Goal: Find specific page/section: Find specific page/section

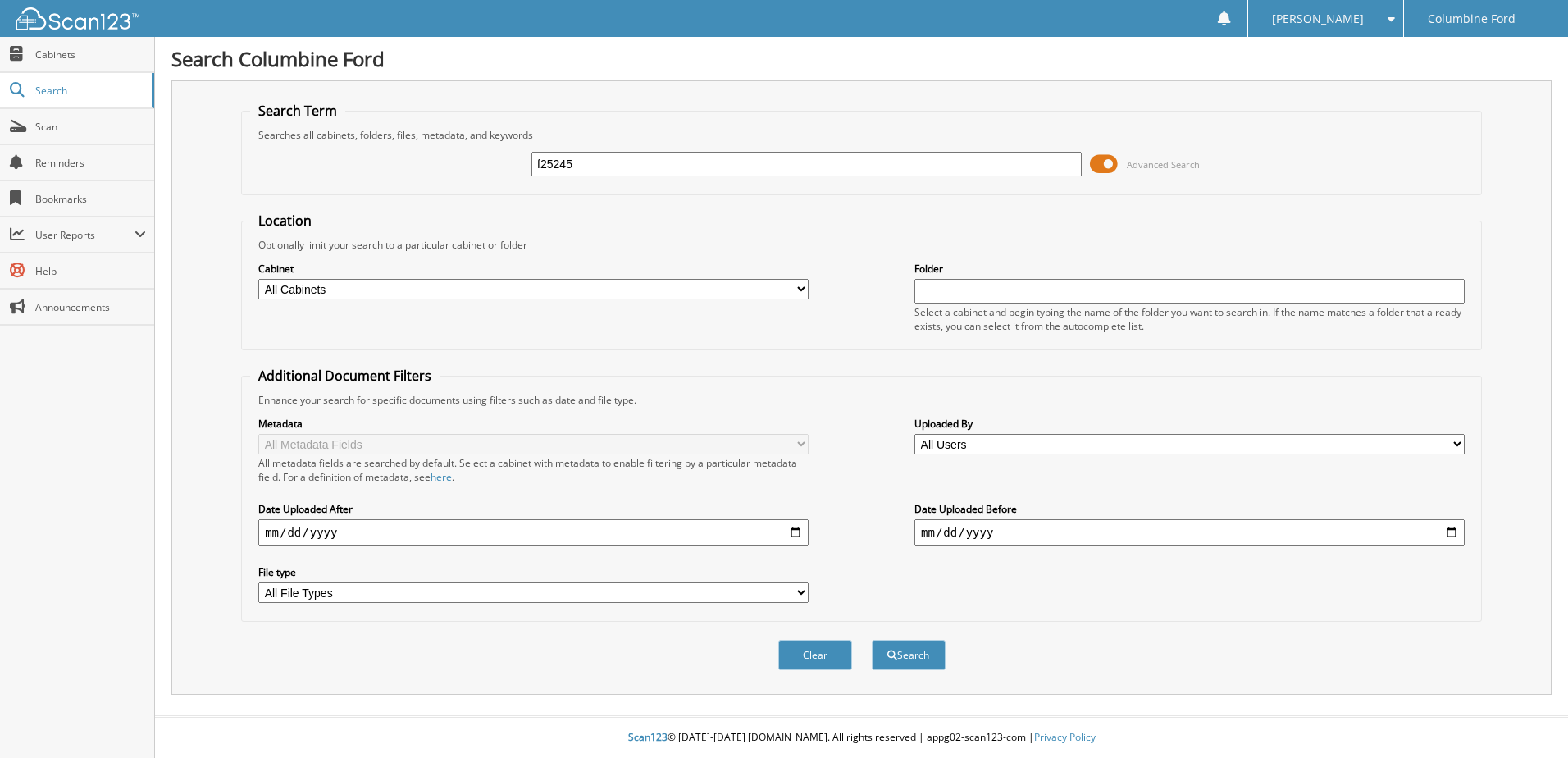
type input "f25245"
click at [871, 640] on button "Search" at bounding box center [908, 654] width 74 height 31
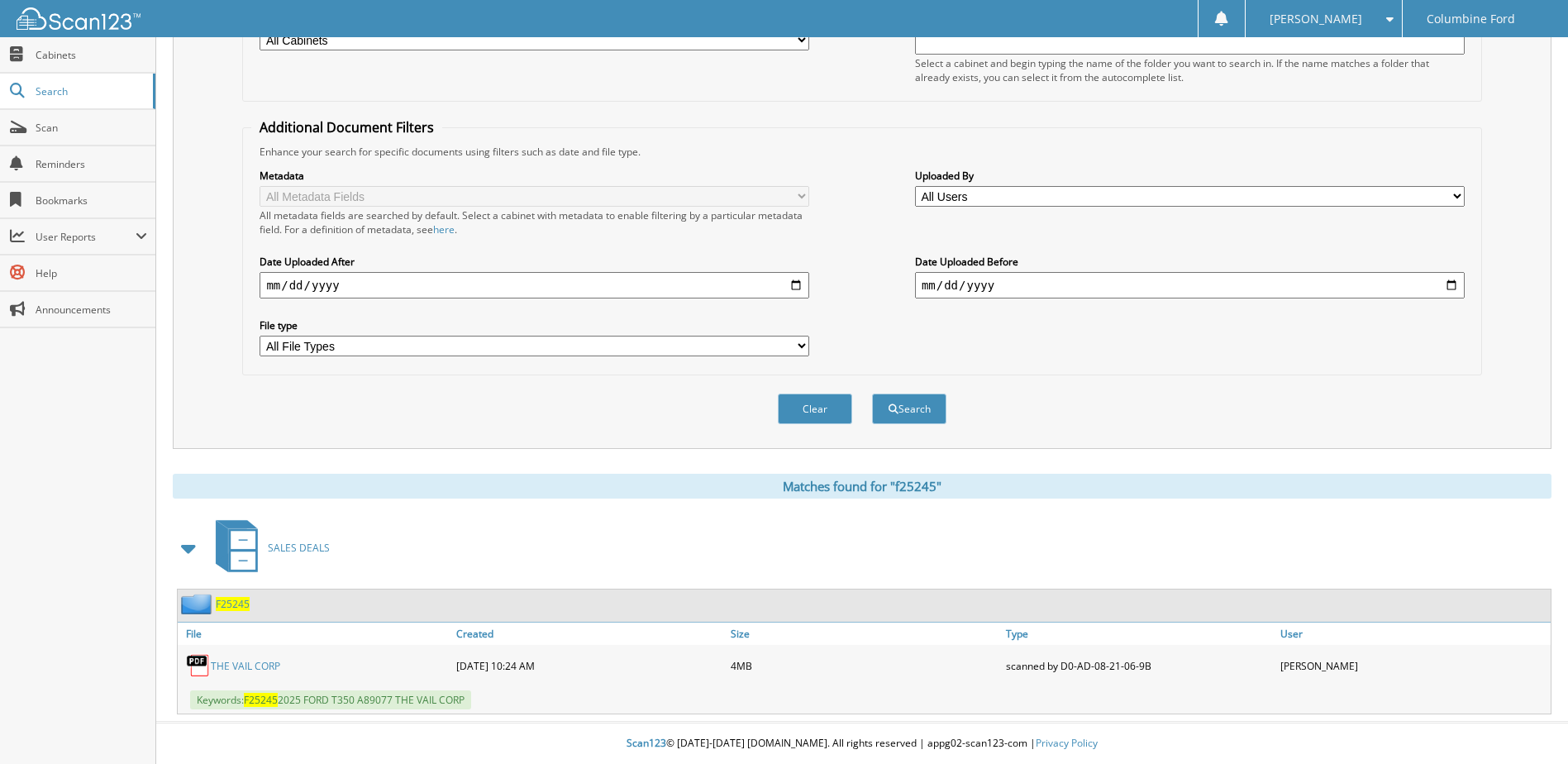
scroll to position [252, 0]
click at [247, 665] on link "THE VAIL CORP" at bounding box center [245, 665] width 69 height 14
